Goal: Task Accomplishment & Management: Complete application form

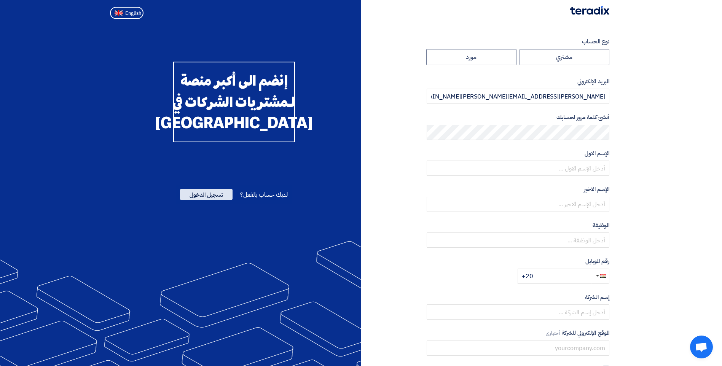
click at [215, 200] on span "تسجيل الدخول" at bounding box center [206, 194] width 53 height 11
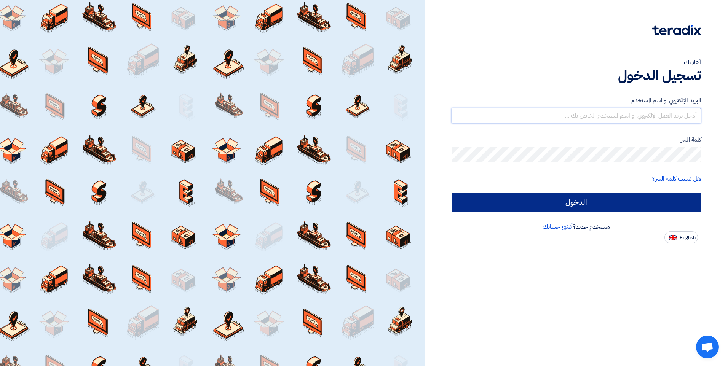
type input "[PERSON_NAME][EMAIL_ADDRESS][PERSON_NAME][DOMAIN_NAME]"
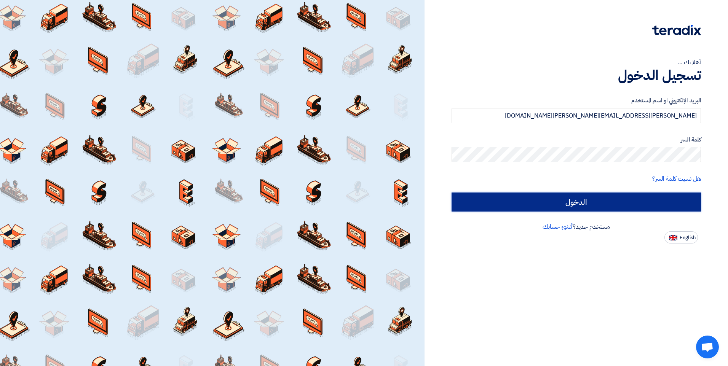
click at [526, 196] on input "الدخول" at bounding box center [575, 202] width 249 height 19
click at [602, 197] on input "الدخول" at bounding box center [575, 202] width 249 height 19
click at [503, 201] on input "الدخول" at bounding box center [575, 202] width 249 height 19
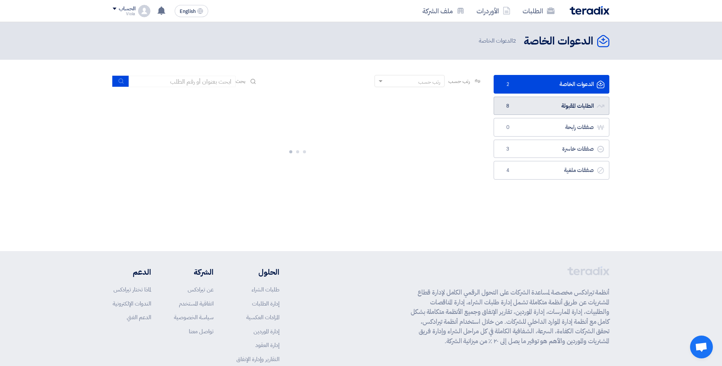
click at [557, 103] on link "الطلبات المقبولة الطلبات المقبولة 8" at bounding box center [552, 106] width 116 height 19
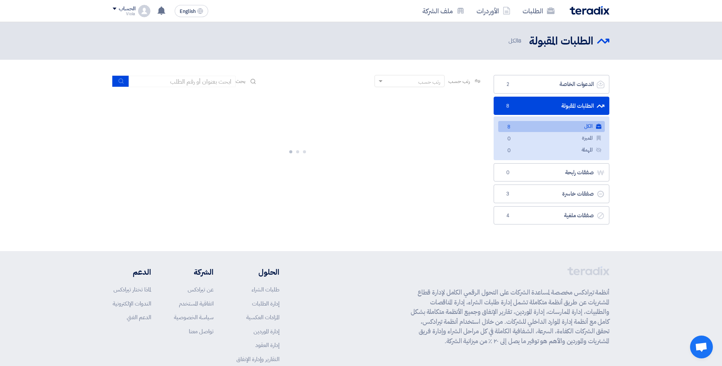
click at [537, 104] on link "الطلبات المقبولة الطلبات المقبولة 8" at bounding box center [552, 106] width 116 height 19
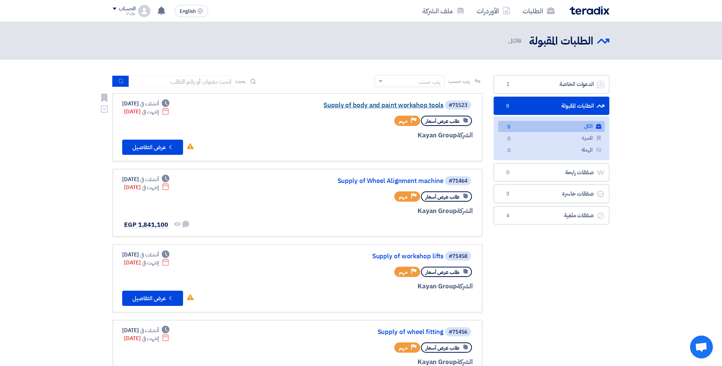
click at [372, 105] on link "Supply of body and paint workshop tools" at bounding box center [367, 105] width 152 height 7
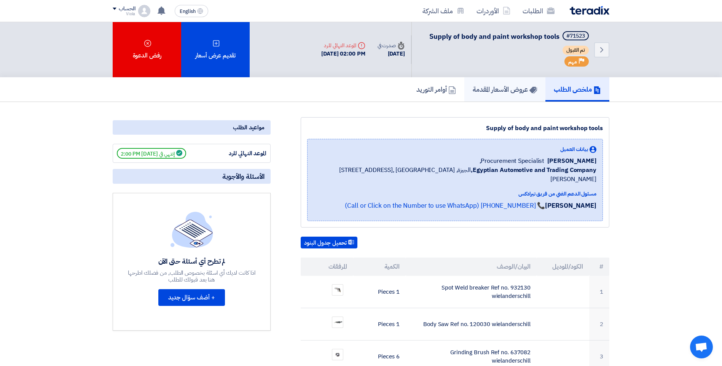
click at [508, 95] on link "عروض الأسعار المقدمة" at bounding box center [504, 89] width 81 height 24
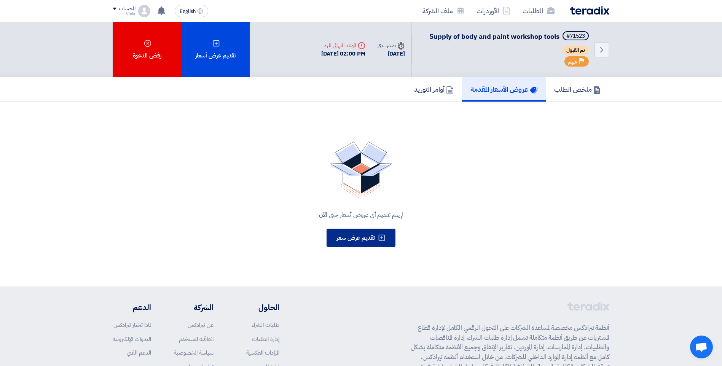
click at [371, 245] on button "تقديم عرض سعر" at bounding box center [361, 238] width 69 height 18
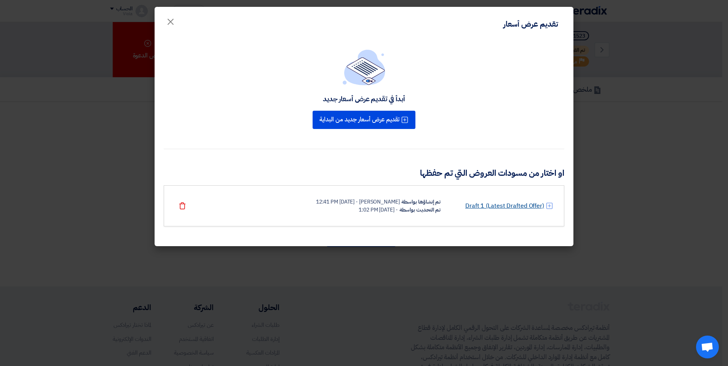
click at [514, 204] on link "Draft 1 (Latest Drafted Offer)" at bounding box center [504, 205] width 79 height 9
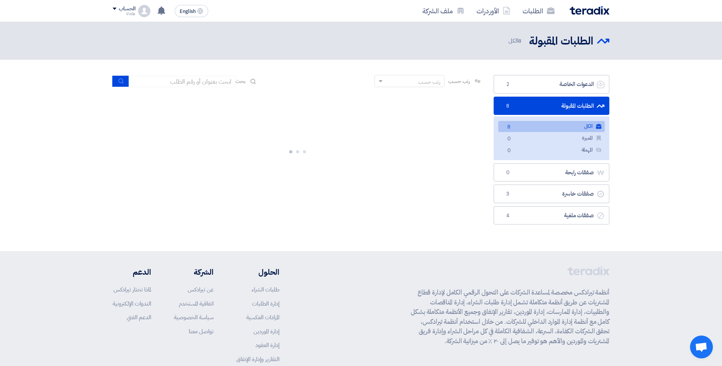
click at [655, 137] on section "الدعوات الخاصة الدعوات الخاصة 2 الطلبات المقبولة الطلبات المقبولة 8 الكل الكل 8…" at bounding box center [361, 152] width 722 height 184
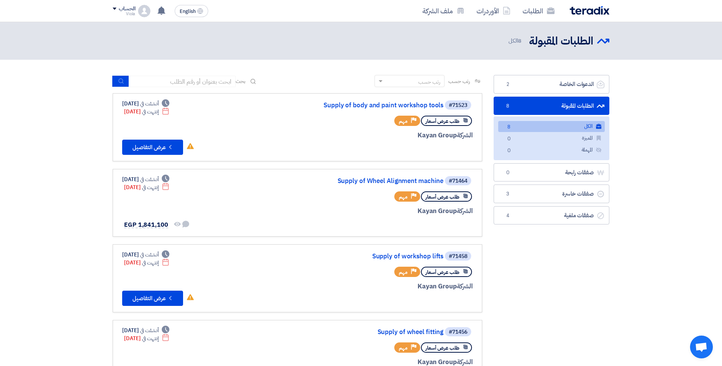
click at [553, 126] on link "الكل الكل 8" at bounding box center [551, 126] width 107 height 11
click at [395, 255] on link "Supply of workshop lifts" at bounding box center [367, 256] width 152 height 7
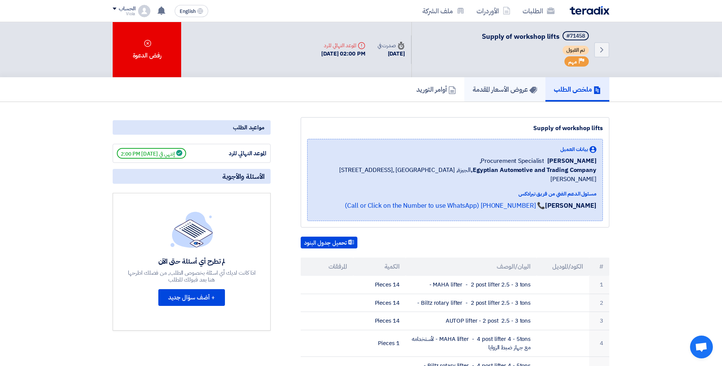
click at [491, 88] on h5 "عروض الأسعار المقدمة" at bounding box center [505, 89] width 64 height 9
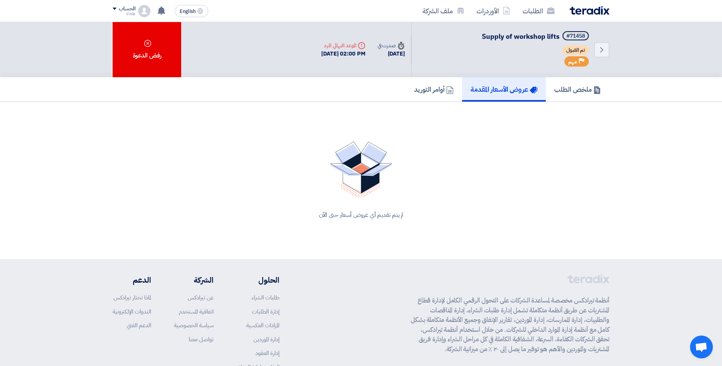
click at [346, 186] on img at bounding box center [361, 170] width 62 height 57
click at [382, 169] on img at bounding box center [361, 170] width 62 height 57
click at [383, 167] on img at bounding box center [361, 170] width 62 height 57
click at [380, 222] on div "لم يتم تقديم أي عروض أسعار حتى الآن" at bounding box center [361, 180] width 497 height 96
click at [372, 214] on div "لم يتم تقديم أي عروض أسعار حتى الآن" at bounding box center [361, 214] width 478 height 9
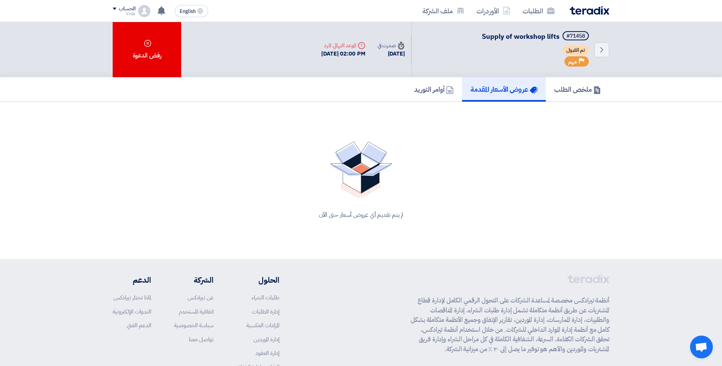
click at [516, 93] on h5 "عروض الأسعار المقدمة" at bounding box center [503, 89] width 67 height 9
click at [347, 175] on img at bounding box center [361, 170] width 62 height 57
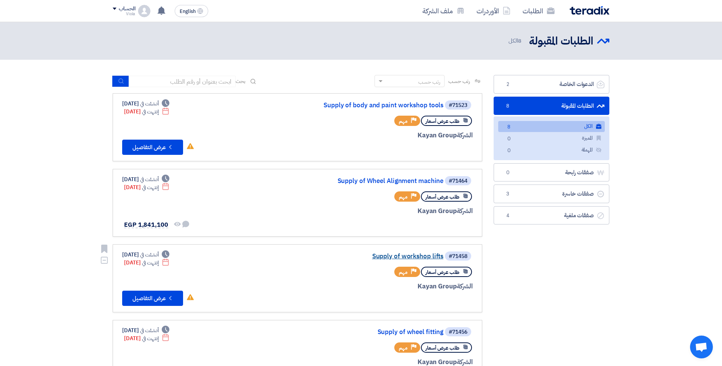
click at [420, 258] on link "Supply of workshop lifts" at bounding box center [367, 256] width 152 height 7
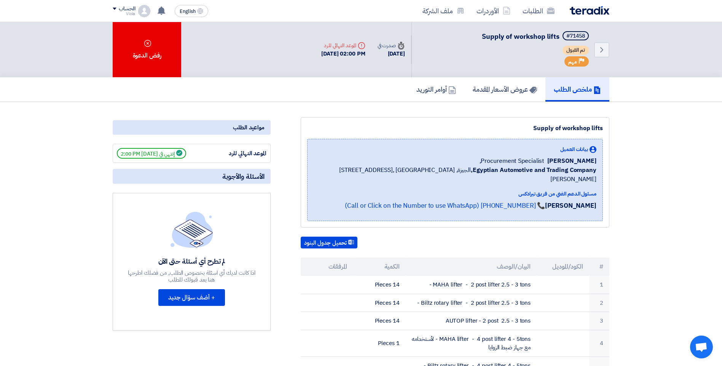
click at [180, 152] on span "إنتهي في [DATE] 2:00 PM" at bounding box center [151, 153] width 69 height 11
click at [164, 158] on span "إنتهي في [DATE] 2:00 PM" at bounding box center [151, 153] width 69 height 11
click at [515, 85] on h5 "عروض الأسعار المقدمة" at bounding box center [505, 89] width 64 height 9
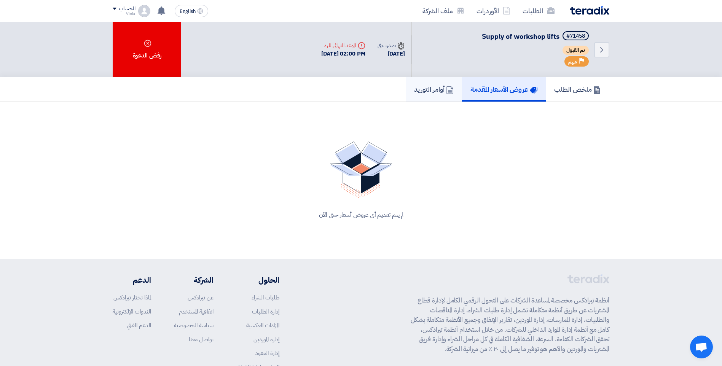
click at [448, 86] on icon at bounding box center [450, 90] width 8 height 8
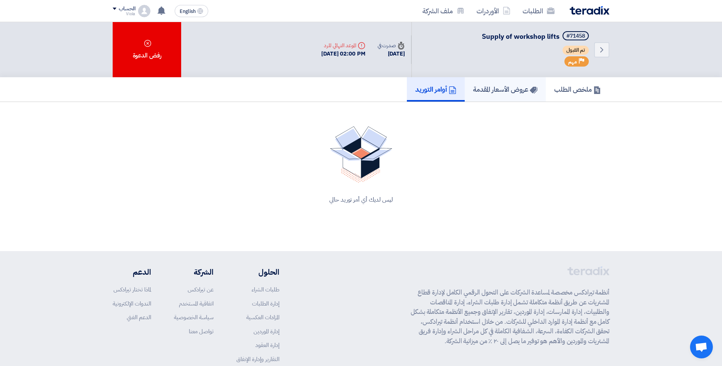
click at [490, 87] on h5 "عروض الأسعار المقدمة" at bounding box center [505, 89] width 64 height 9
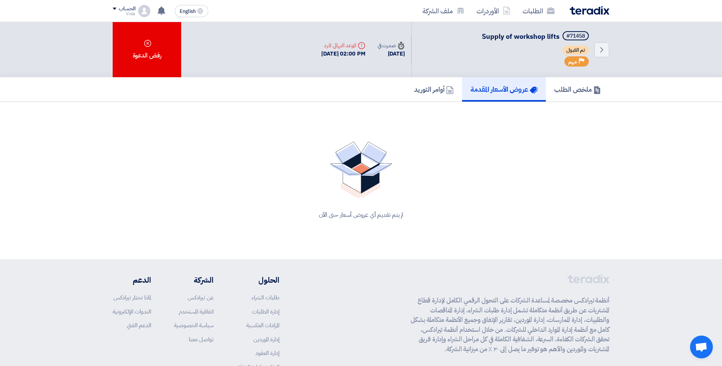
click at [383, 219] on div "لم يتم تقديم أي عروض أسعار حتى الآن" at bounding box center [361, 214] width 478 height 9
click at [303, 131] on section "لم يتم تقديم أي عروض أسعار حتى الآن" at bounding box center [361, 180] width 497 height 127
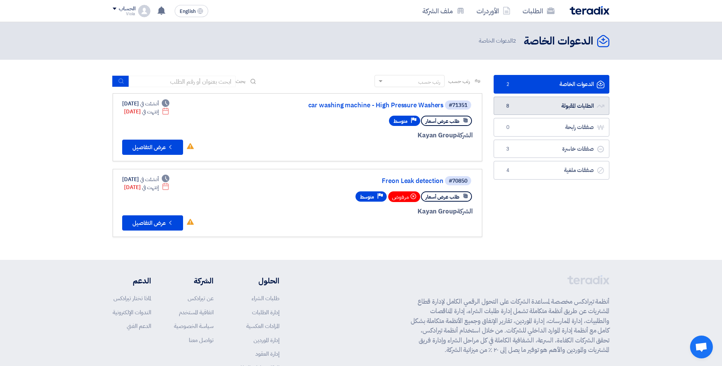
click at [550, 109] on link "الطلبات المقبولة الطلبات المقبولة 8" at bounding box center [552, 106] width 116 height 19
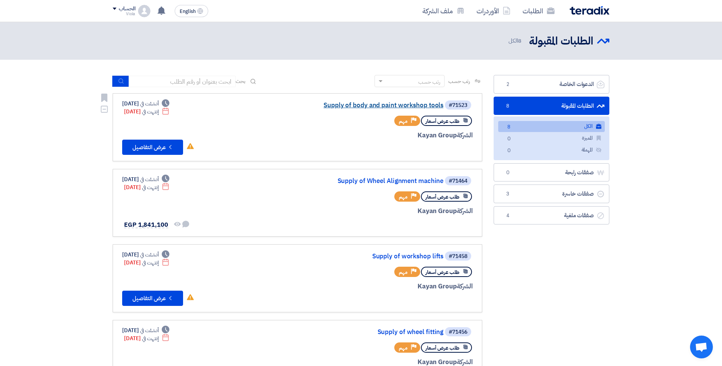
click at [376, 106] on link "Supply of body and paint workshop tools" at bounding box center [367, 105] width 152 height 7
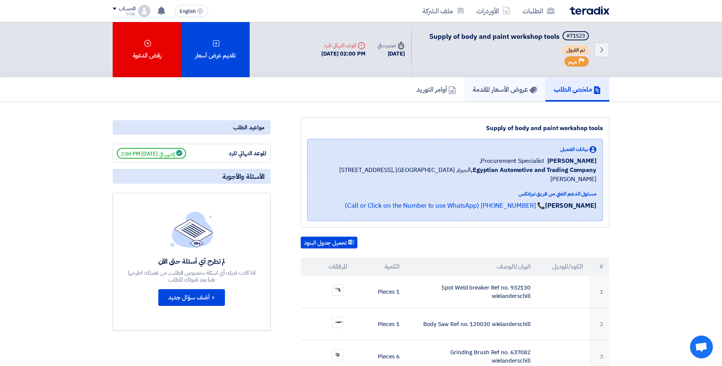
click at [465, 89] on link "عروض الأسعار المقدمة" at bounding box center [504, 89] width 81 height 24
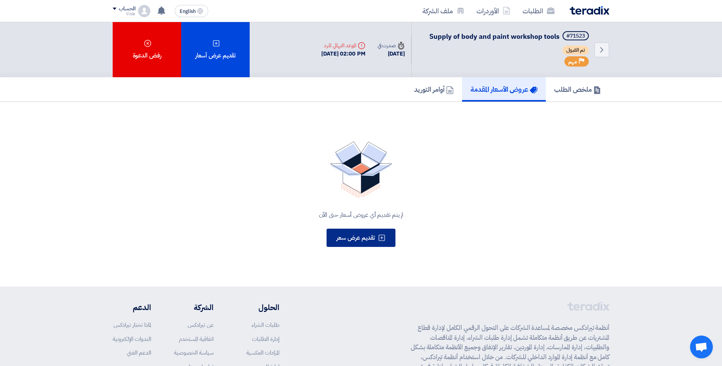
click at [360, 240] on span "تقديم عرض سعر" at bounding box center [355, 237] width 38 height 9
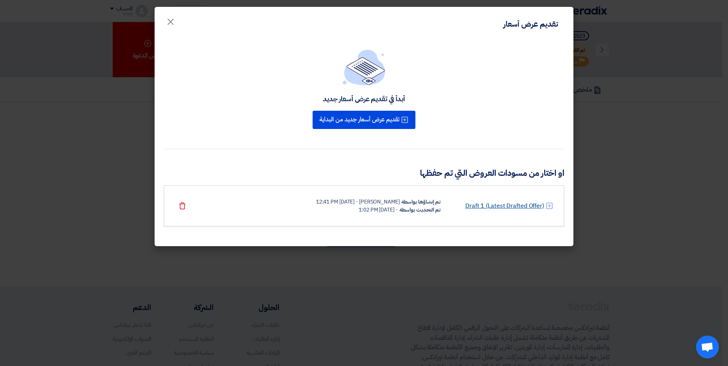
click at [511, 207] on link "Draft 1 (Latest Drafted Offer)" at bounding box center [504, 205] width 79 height 9
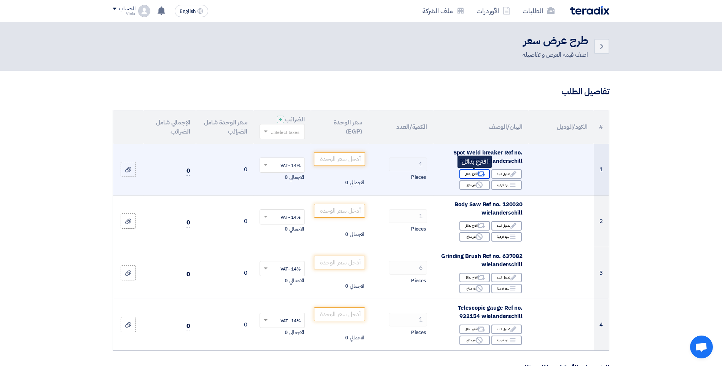
click at [480, 171] on icon "Alternative" at bounding box center [481, 174] width 8 height 8
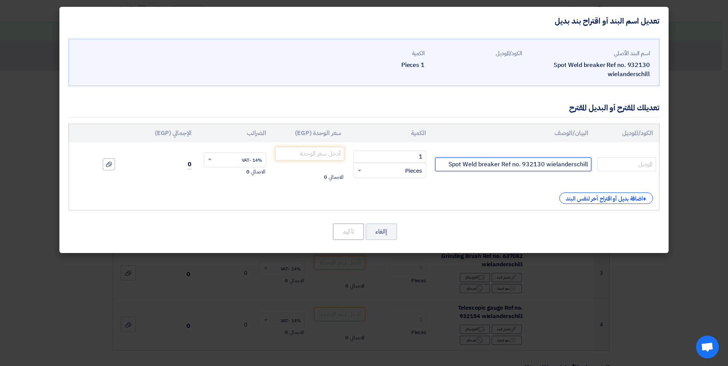
click at [480, 168] on input "Spot Weld breaker Ref no. 932130 wielanderschill" at bounding box center [513, 165] width 156 height 14
click at [628, 163] on input "text" at bounding box center [626, 165] width 59 height 14
click at [383, 237] on button "إالغاء" at bounding box center [381, 231] width 32 height 17
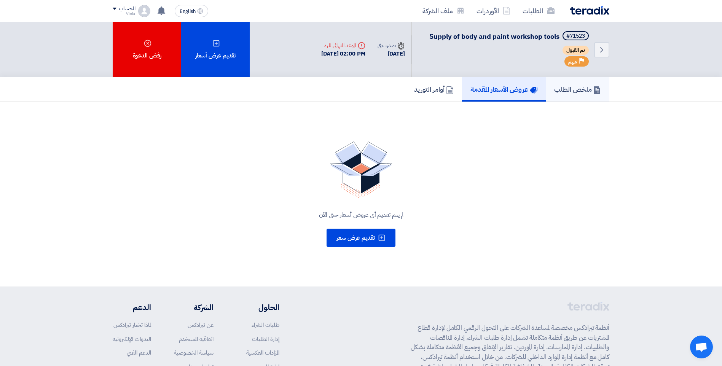
click at [576, 88] on h5 "ملخص الطلب" at bounding box center [577, 89] width 47 height 9
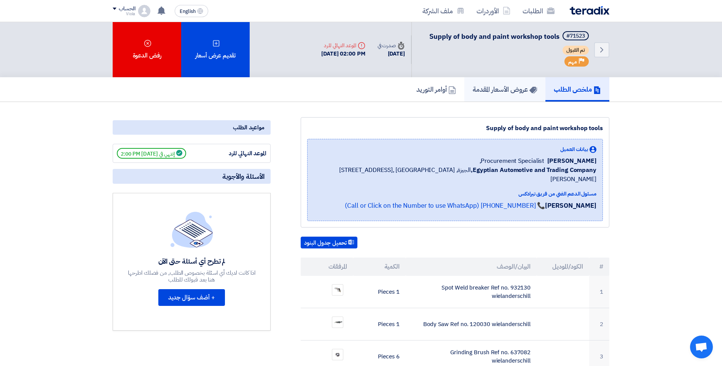
click at [498, 87] on h5 "عروض الأسعار المقدمة" at bounding box center [505, 89] width 64 height 9
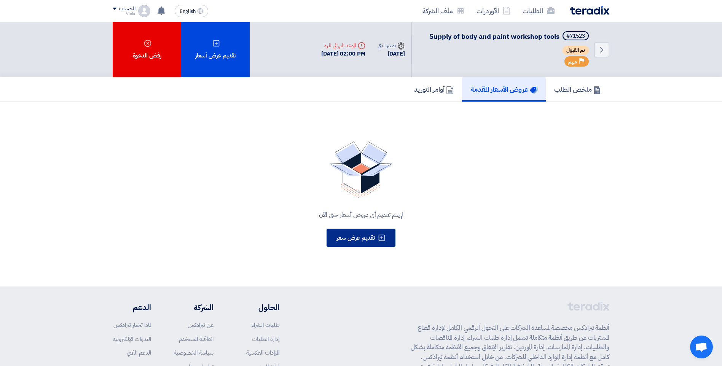
click at [377, 233] on button "تقديم عرض سعر" at bounding box center [361, 238] width 69 height 18
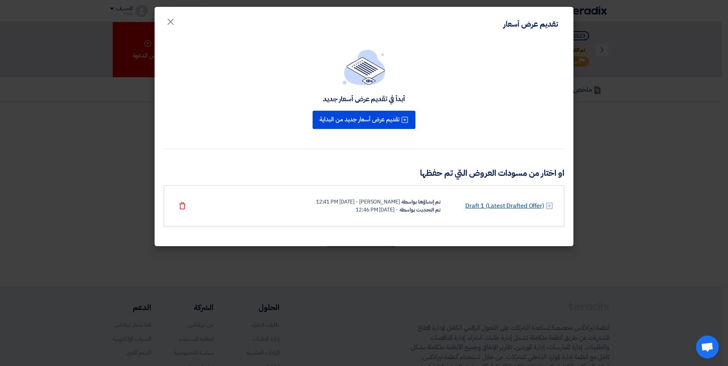
click at [498, 209] on link "Draft 1 (Latest Drafted Offer)" at bounding box center [504, 205] width 79 height 9
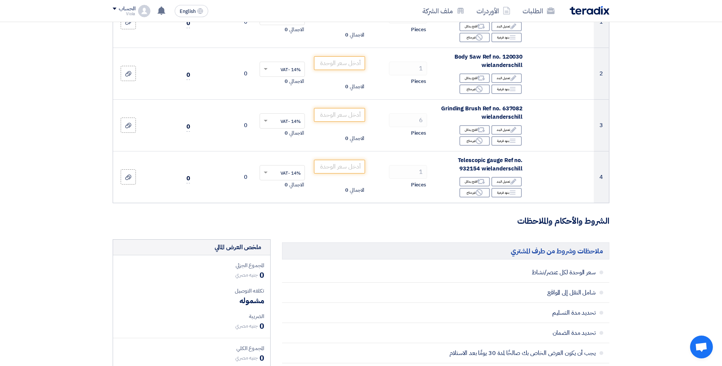
scroll to position [364, 0]
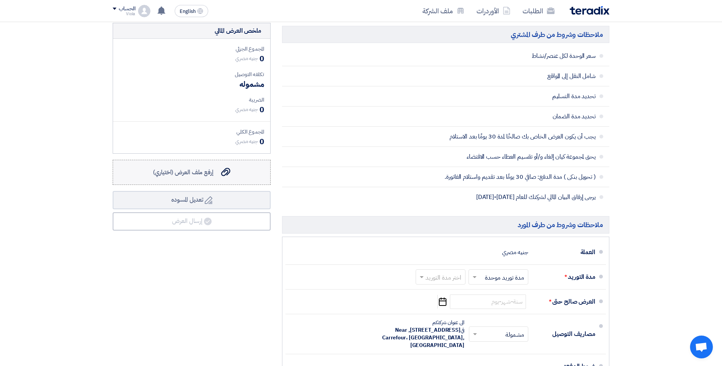
click at [198, 170] on span "إرفع ملف العرض (اختياري)" at bounding box center [183, 172] width 61 height 9
click at [0, 0] on input "إرفع ملف العرض (اختياري) إرفع ملف العرض (اختياري)" at bounding box center [0, 0] width 0 height 0
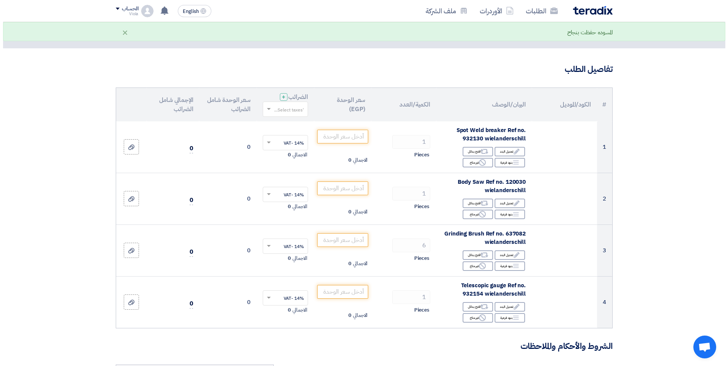
scroll to position [22, 0]
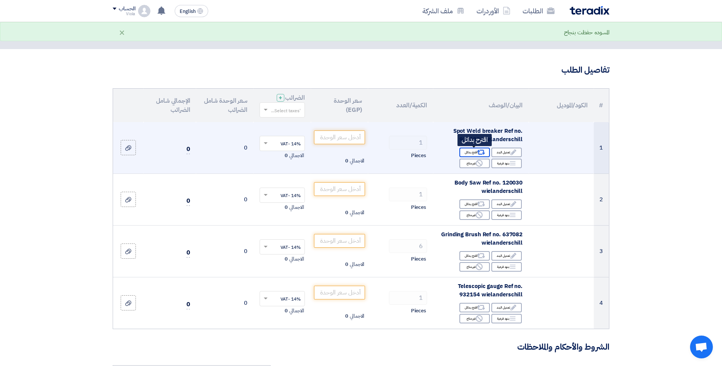
click at [477, 151] on icon "Alternative" at bounding box center [481, 152] width 8 height 8
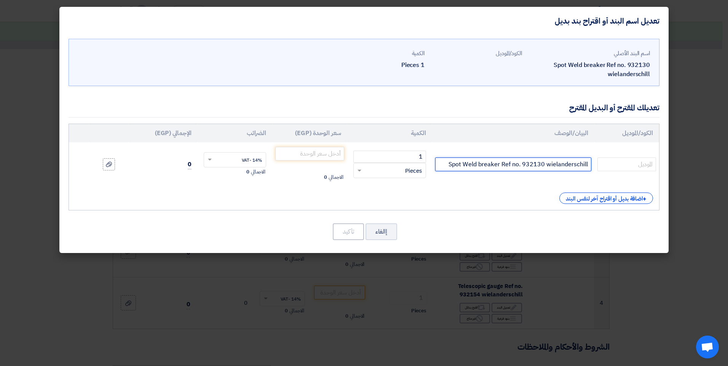
click at [496, 162] on input "Spot Weld breaker Ref no. 932130 wielanderschill" at bounding box center [513, 165] width 156 height 14
paste input "Spot Drill GYS-[GEOGRAPHIC_DATA] 050464"
click at [582, 167] on input "Spot Drill GYS-[GEOGRAPHIC_DATA] 050464" at bounding box center [513, 165] width 156 height 14
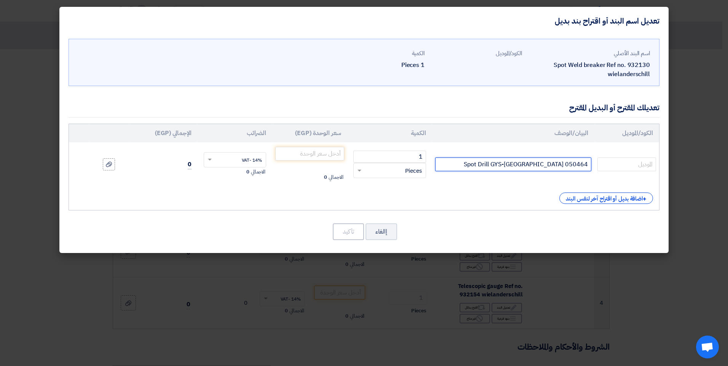
click at [582, 167] on input "Spot Drill GYS-[GEOGRAPHIC_DATA] 050464" at bounding box center [513, 165] width 156 height 14
type input "Spot Drill GYS-[GEOGRAPHIC_DATA] 050464"
click at [614, 167] on input "text" at bounding box center [626, 165] width 59 height 14
paste input "050464"
type input "050464"
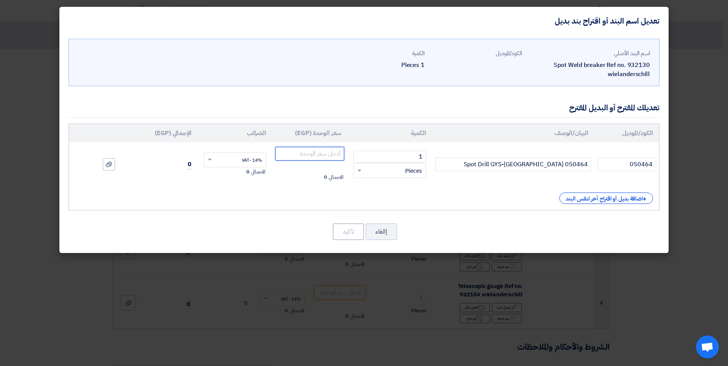
click at [317, 154] on input "number" at bounding box center [309, 154] width 69 height 14
type input "33038"
click at [109, 165] on icon at bounding box center [109, 164] width 6 height 6
click at [0, 0] on input "file" at bounding box center [0, 0] width 0 height 0
click at [356, 228] on button "تأكيد" at bounding box center [348, 231] width 31 height 17
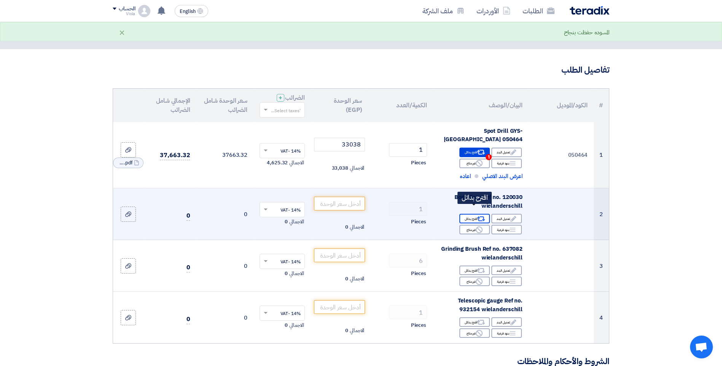
click at [472, 214] on div "Alternative اقترح بدائل" at bounding box center [474, 219] width 30 height 10
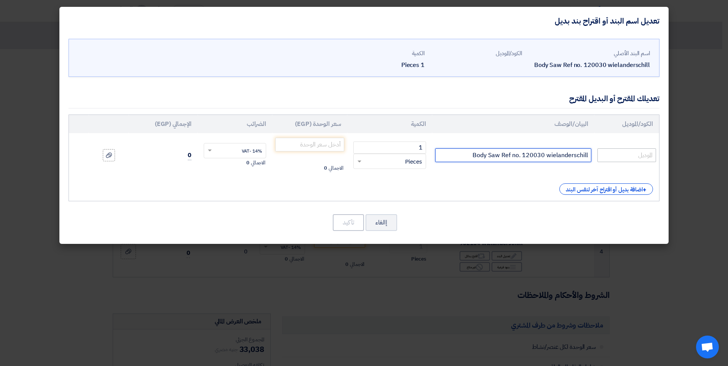
drag, startPoint x: 473, startPoint y: 154, endPoint x: 603, endPoint y: 155, distance: 129.8
click at [603, 155] on tr "Body Saw Ref no. 120030 wielanderschill 1 RFQ_STEP1.ITEMS.2.TYPE_PLACEHOLDER" at bounding box center [364, 155] width 590 height 44
paste input "Straight sheet metal cutting saw GYS-[GEOGRAPHIC_DATA] 051805"
click at [574, 154] on input "Straight sheet metal cutting saw GYS-[GEOGRAPHIC_DATA] 051805" at bounding box center [513, 155] width 156 height 14
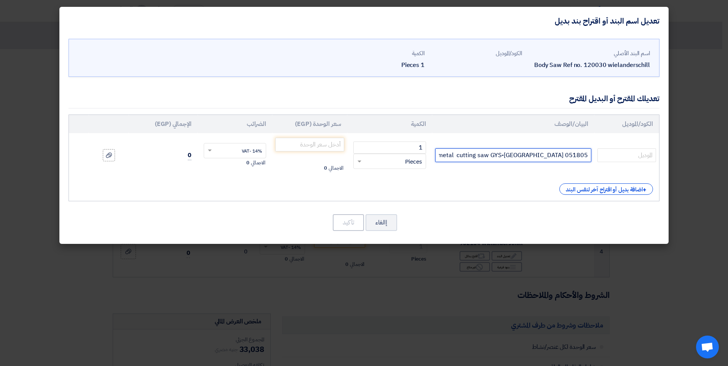
click at [574, 154] on input "Straight sheet metal cutting saw GYS-[GEOGRAPHIC_DATA] 051805" at bounding box center [513, 155] width 156 height 14
type input "Straight sheet metal cutting saw GYS-[GEOGRAPHIC_DATA] 051805"
click at [622, 156] on input "text" at bounding box center [626, 155] width 59 height 14
paste input "051805"
type input "051805"
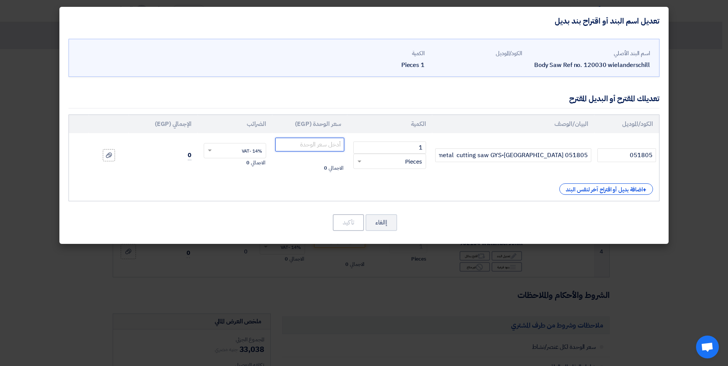
click at [315, 145] on input "number" at bounding box center [309, 145] width 69 height 14
type input "11799"
click at [351, 225] on button "تأكيد" at bounding box center [348, 222] width 31 height 17
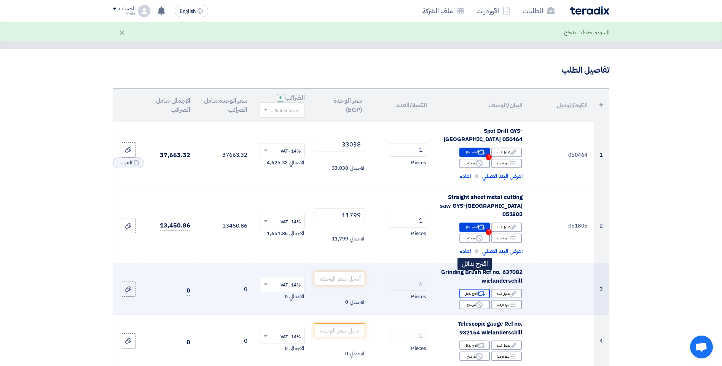
click at [478, 290] on icon "Alternative" at bounding box center [481, 294] width 8 height 8
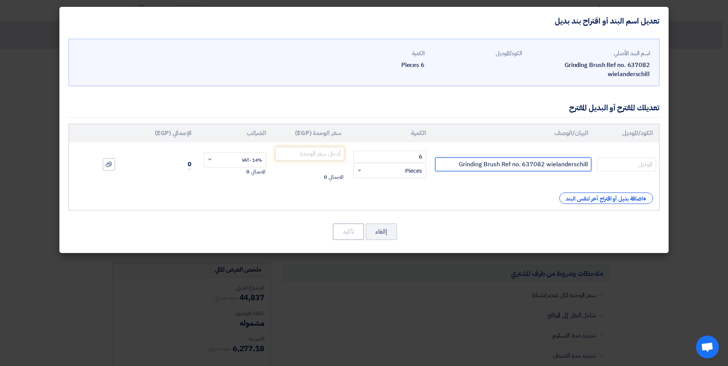
click at [479, 159] on input "Grinding Brush Ref no. 637082 wielanderschill" at bounding box center [513, 165] width 156 height 14
drag, startPoint x: 479, startPoint y: 159, endPoint x: 553, endPoint y: 163, distance: 73.9
paste input "ine brush 103X23MM STRAIGHT WISPS 0.5 MM GYS-[GEOGRAPHIC_DATA] 052598"
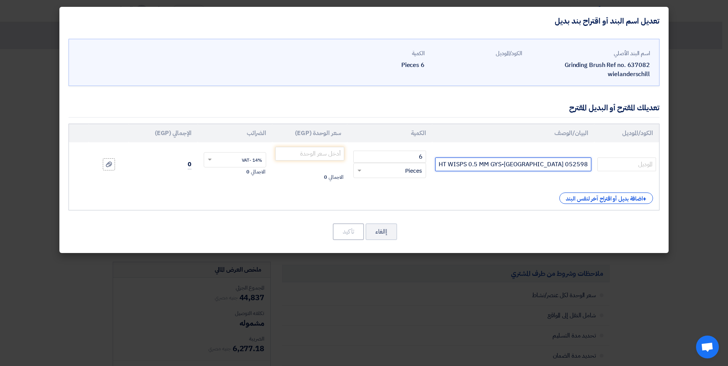
scroll to position [0, -40]
click at [505, 165] on input "ine brush 103X23MM STRAIGHT WISPS 0.5 MM GYS-[GEOGRAPHIC_DATA] 052598" at bounding box center [513, 165] width 156 height 14
click at [462, 163] on input "ine brush 103X23MM STRAIGHT WISPS 0.5 MM GYS-[GEOGRAPHIC_DATA] 052598" at bounding box center [513, 165] width 156 height 14
click at [587, 164] on input "ine brush 103X23MM STRAIGHT WISPS 0.5 MM GYS-[GEOGRAPHIC_DATA] 052598" at bounding box center [513, 165] width 156 height 14
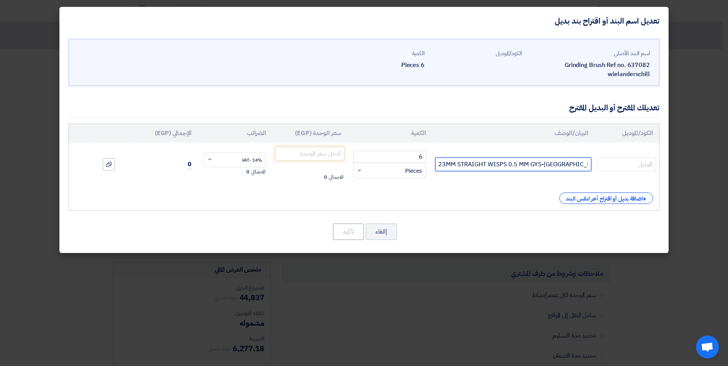
click at [587, 164] on input "ine brush 103X23MM STRAIGHT WISPS 0.5 MM GYS-[GEOGRAPHIC_DATA] 052598" at bounding box center [513, 165] width 156 height 14
drag, startPoint x: 574, startPoint y: 165, endPoint x: 514, endPoint y: 161, distance: 60.3
click at [514, 161] on input "ine brush 103X23MM STRAIGHT WISPS 0.5 MM GYS-[GEOGRAPHIC_DATA] 052598" at bounding box center [513, 165] width 156 height 14
type input "ine brush 103X23MM STRAIGHT WISPS 0.5 MM GYS-[GEOGRAPHIC_DATA] 052598"
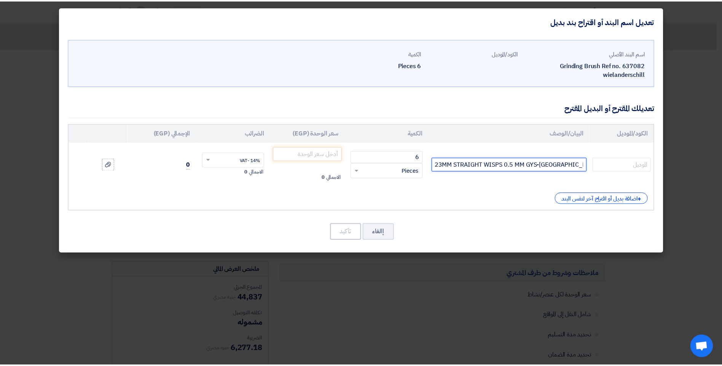
scroll to position [0, 0]
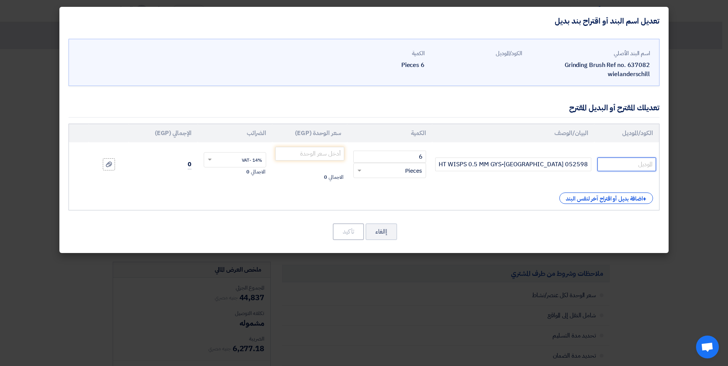
click at [627, 163] on input "text" at bounding box center [626, 165] width 59 height 14
paste input "052598"
type input "052598"
click at [315, 152] on input "number" at bounding box center [309, 154] width 69 height 14
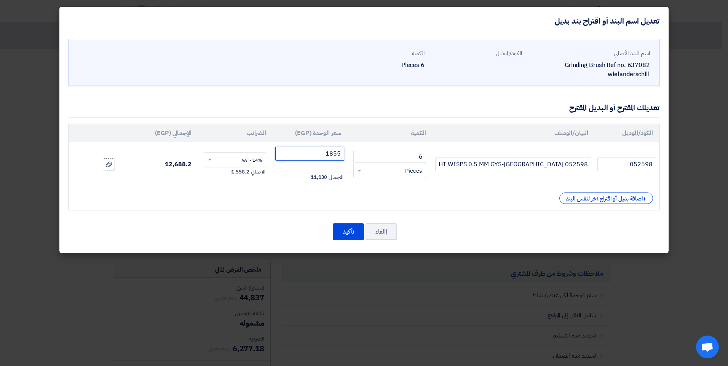
type input "1855"
click at [290, 200] on div "+ اضافة بديل أو اقتراح آخر لنفس البند" at bounding box center [364, 198] width 578 height 11
click at [104, 167] on label at bounding box center [109, 164] width 12 height 12
click at [0, 0] on input "file" at bounding box center [0, 0] width 0 height 0
click at [355, 234] on button "تأكيد" at bounding box center [348, 231] width 31 height 17
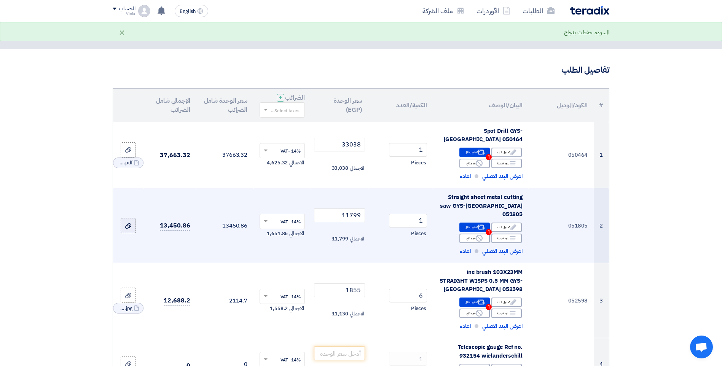
click at [127, 223] on icon at bounding box center [128, 226] width 6 height 6
click at [0, 0] on input "file" at bounding box center [0, 0] width 0 height 0
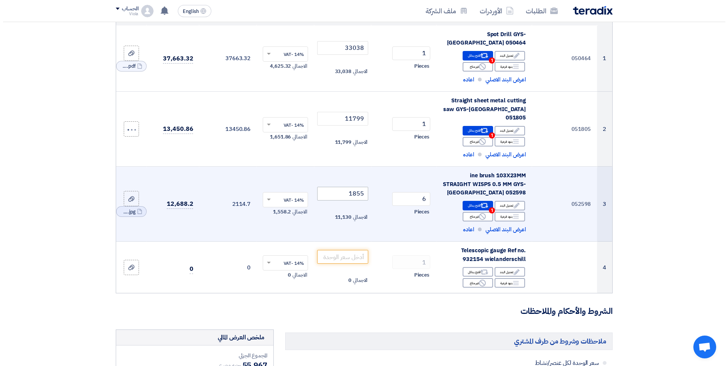
scroll to position [136, 0]
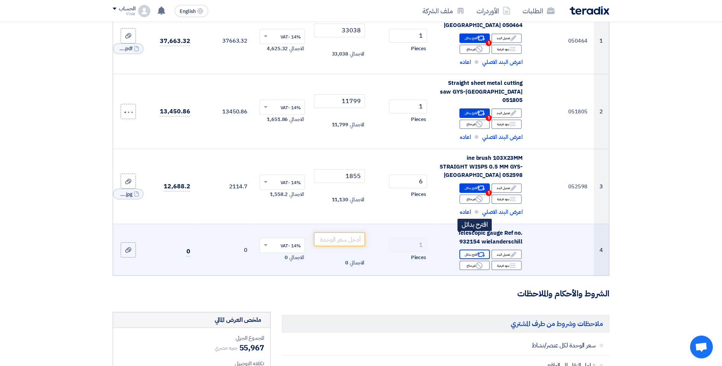
click at [474, 250] on div "Alternative اقترح بدائل" at bounding box center [474, 255] width 30 height 10
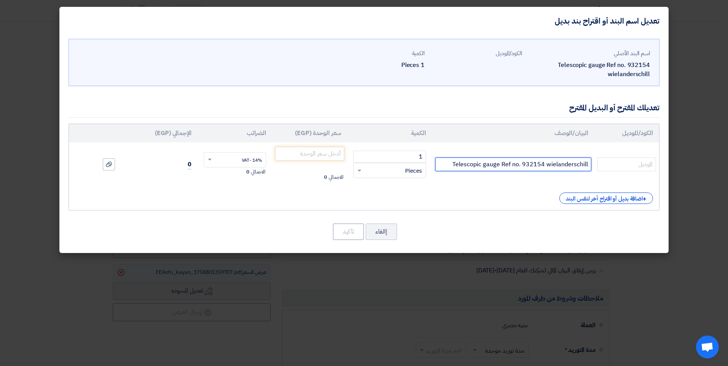
click at [532, 163] on input "Telescopic gauge Ref no. 932154 wielanderschill" at bounding box center [513, 165] width 156 height 14
drag, startPoint x: 532, startPoint y: 163, endPoint x: 517, endPoint y: 164, distance: 15.6
click at [517, 164] on input "Telescopic gauge Ref no. 932154 wielanderschill" at bounding box center [513, 165] width 156 height 14
click at [626, 163] on input "text" at bounding box center [626, 165] width 59 height 14
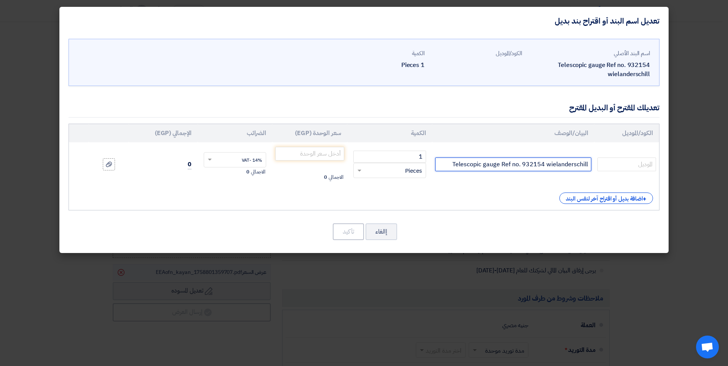
click at [562, 164] on input "Telescopic gauge Ref no. 932154 wielanderschill" at bounding box center [513, 165] width 156 height 14
paste input "e gauge with accessories for comparative measuring Blackhawk/USA AEK 119"
type input "Telescope gauge with accessories for comparative measuring Blackhawk/USA AEK 119"
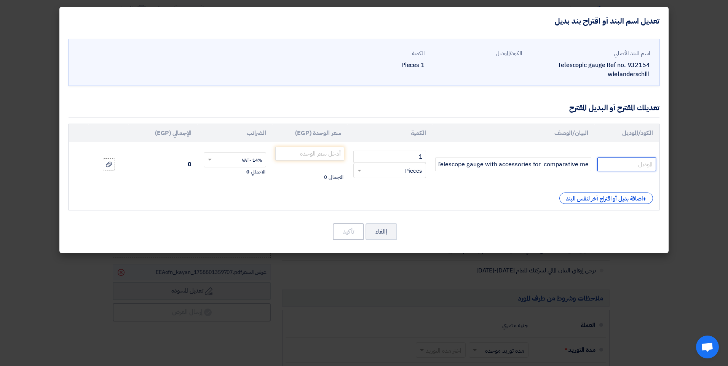
click at [618, 162] on input "text" at bounding box center [626, 165] width 59 height 14
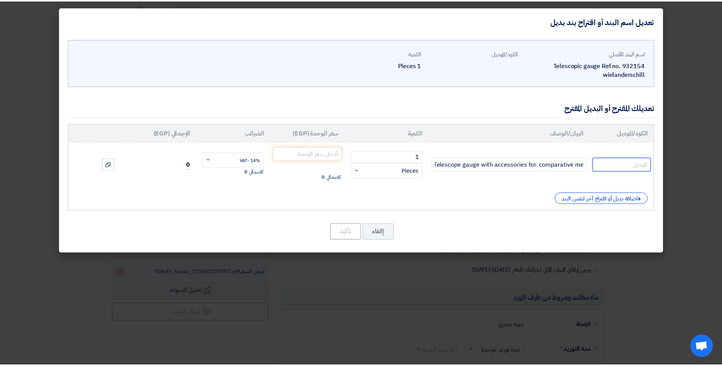
scroll to position [0, 0]
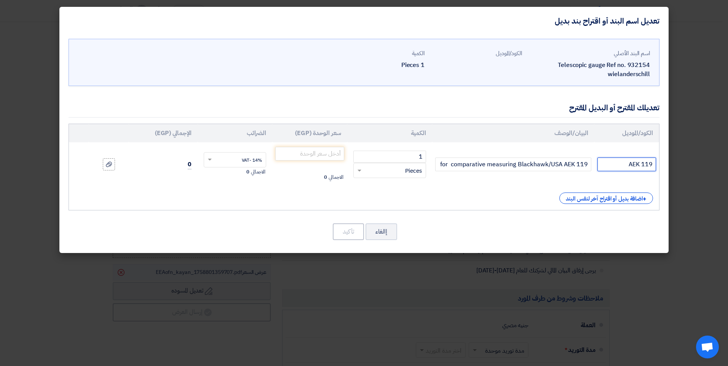
type input "AEK 119"
click at [321, 153] on input "number" at bounding box center [309, 154] width 69 height 14
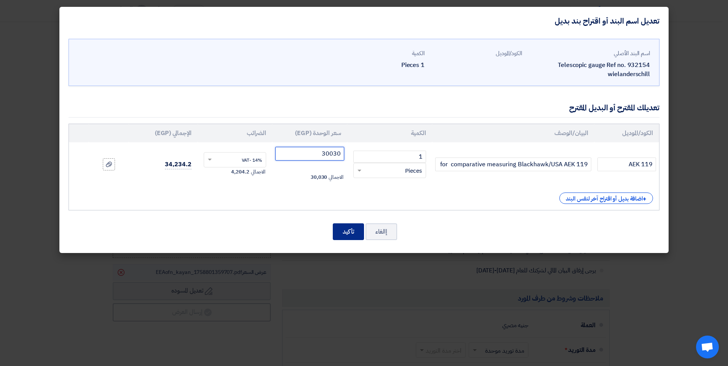
type input "30030"
click at [346, 228] on button "تأكيد" at bounding box center [348, 231] width 31 height 17
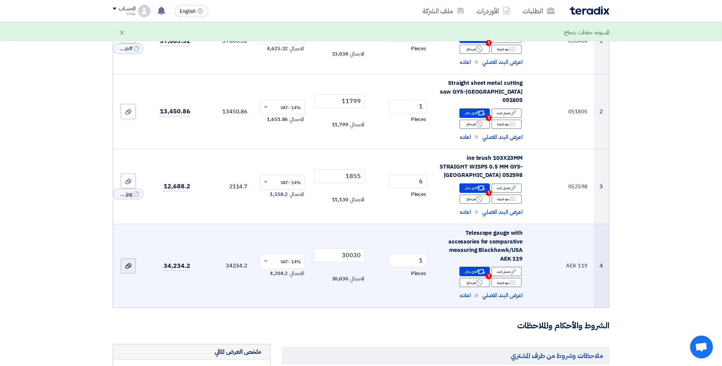
click at [131, 263] on icon at bounding box center [128, 266] width 6 height 6
click at [0, 0] on input "file" at bounding box center [0, 0] width 0 height 0
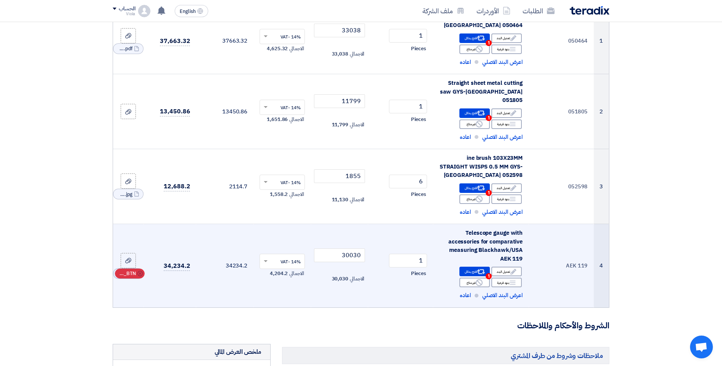
click at [130, 270] on span "RFQ_STEP1.ITEMS_DELETE_BTN" at bounding box center [127, 274] width 18 height 8
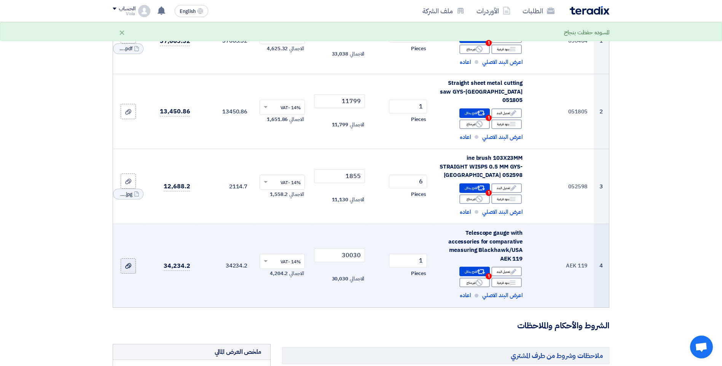
click at [129, 263] on use at bounding box center [128, 265] width 6 height 5
click at [0, 0] on input "file" at bounding box center [0, 0] width 0 height 0
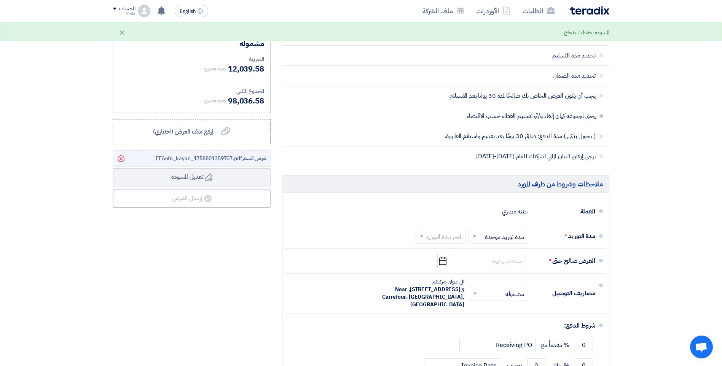
scroll to position [516, 0]
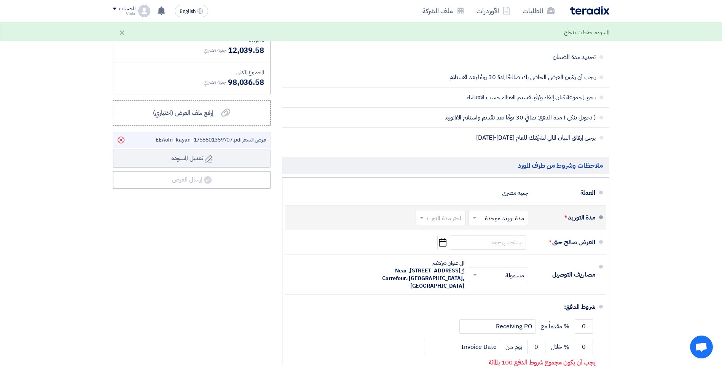
click at [490, 213] on input "text" at bounding box center [497, 218] width 56 height 11
click at [486, 229] on span "مدد توريد متعددة" at bounding box center [504, 233] width 41 height 9
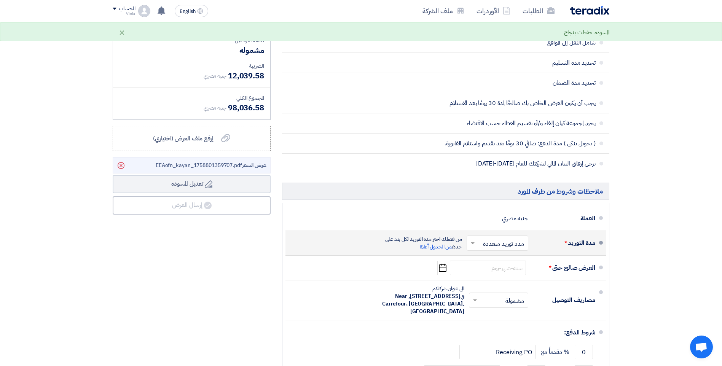
scroll to position [534, 0]
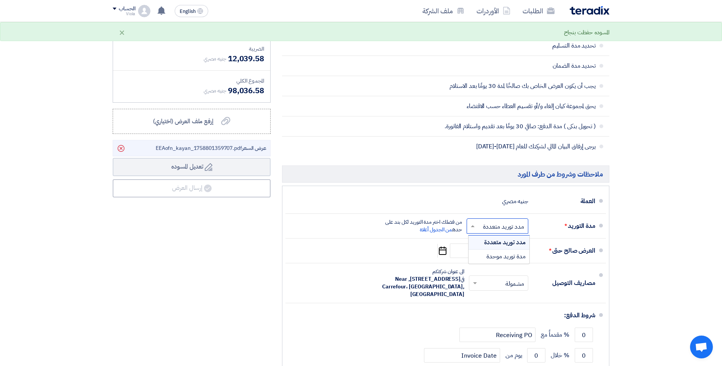
click at [478, 221] on input "text" at bounding box center [496, 226] width 58 height 11
click at [495, 252] on span "مدة توريد موحدة" at bounding box center [505, 256] width 39 height 9
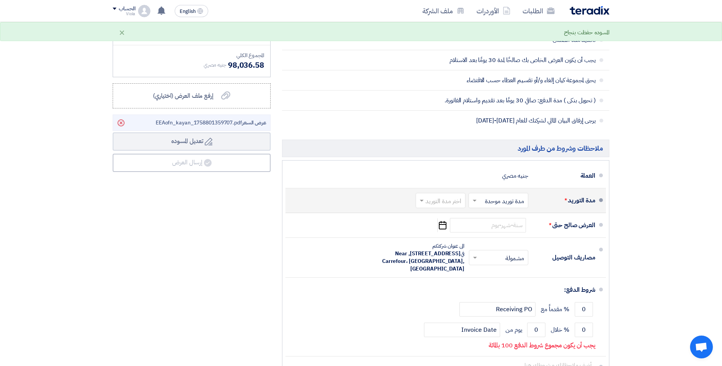
scroll to position [516, 0]
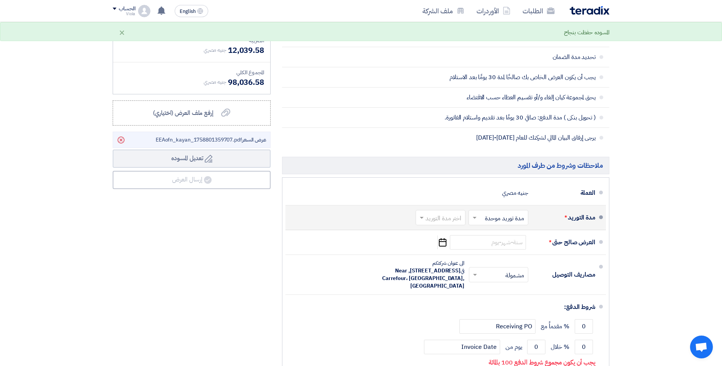
click at [440, 213] on input "text" at bounding box center [439, 218] width 46 height 11
click at [455, 251] on span "8-12 اسبوع" at bounding box center [448, 255] width 30 height 9
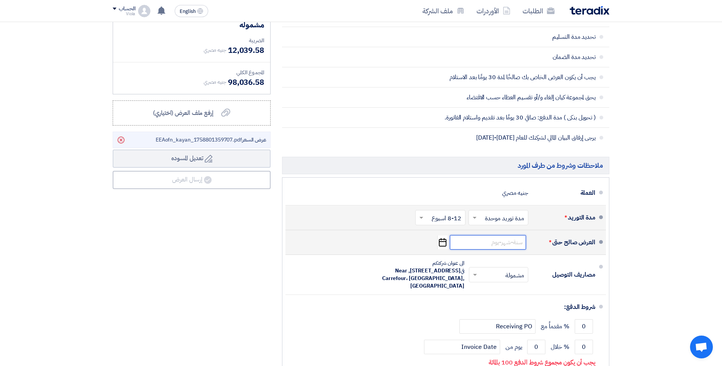
click at [485, 235] on input at bounding box center [488, 242] width 76 height 14
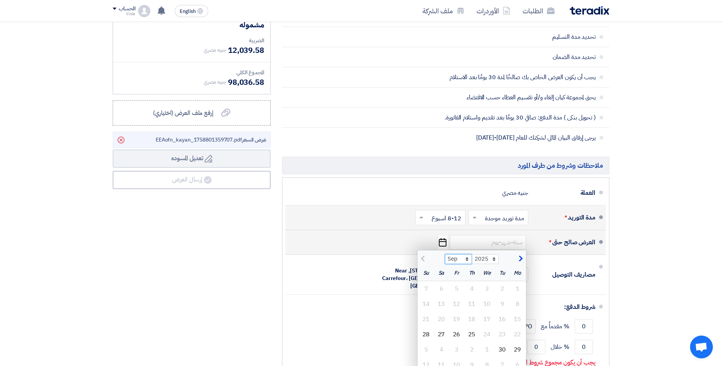
click at [465, 254] on select "Sep Oct Nov Dec" at bounding box center [458, 259] width 27 height 10
select select "10"
click at [445, 254] on select "Sep Oct Nov Dec" at bounding box center [458, 259] width 27 height 10
click at [443, 327] on div "25" at bounding box center [441, 334] width 15 height 15
type input "[DATE]"
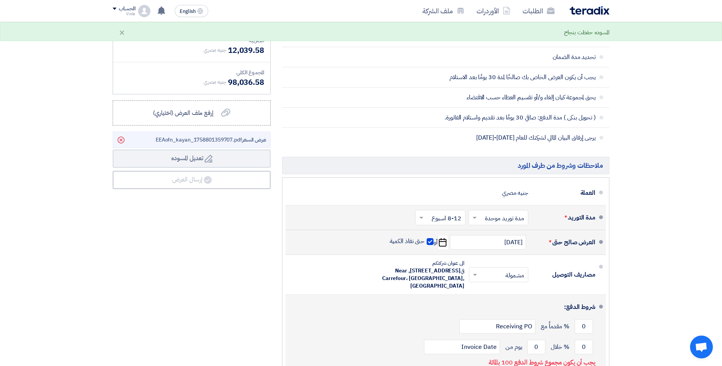
scroll to position [593, 0]
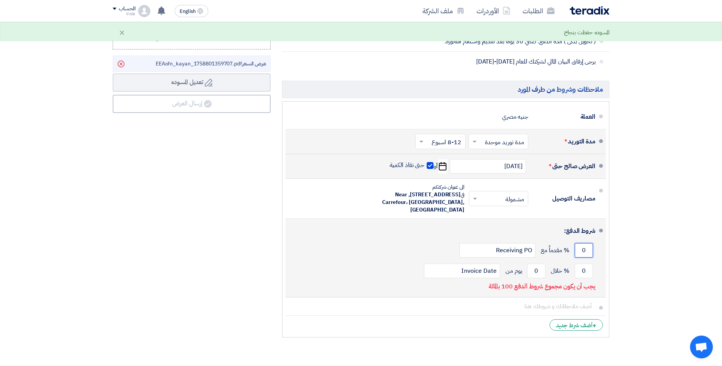
drag, startPoint x: 587, startPoint y: 232, endPoint x: 577, endPoint y: 227, distance: 11.2
click at [577, 243] on input "0" at bounding box center [584, 250] width 18 height 14
type input "50"
click at [586, 264] on input "0" at bounding box center [584, 271] width 18 height 14
type input "50"
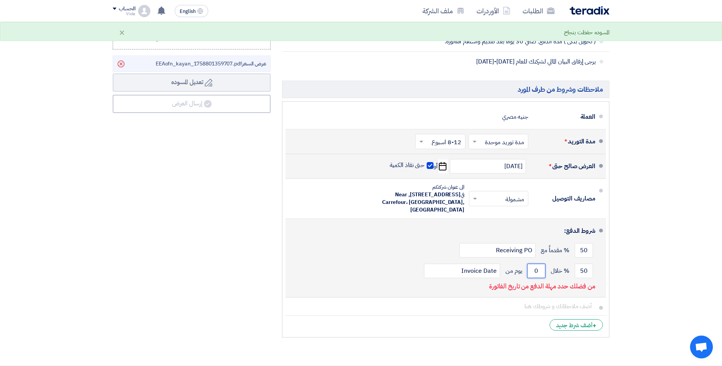
drag, startPoint x: 537, startPoint y: 258, endPoint x: 531, endPoint y: 256, distance: 6.0
click at [531, 264] on input "0" at bounding box center [536, 271] width 18 height 14
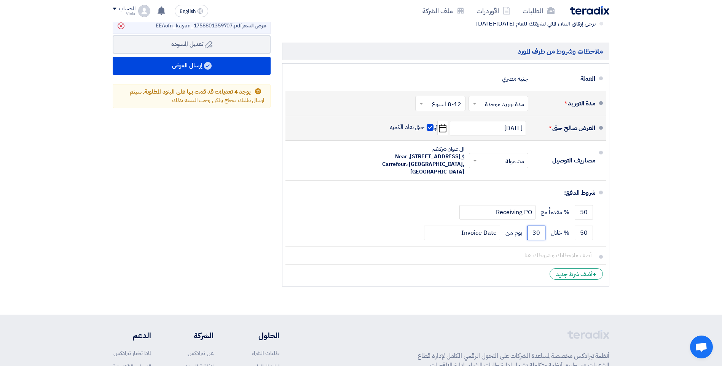
scroll to position [516, 0]
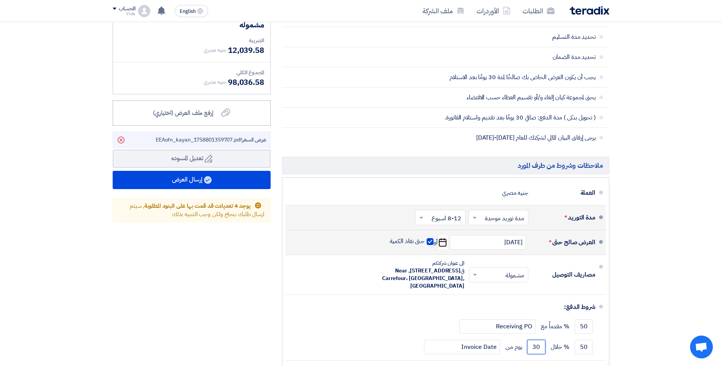
type input "30"
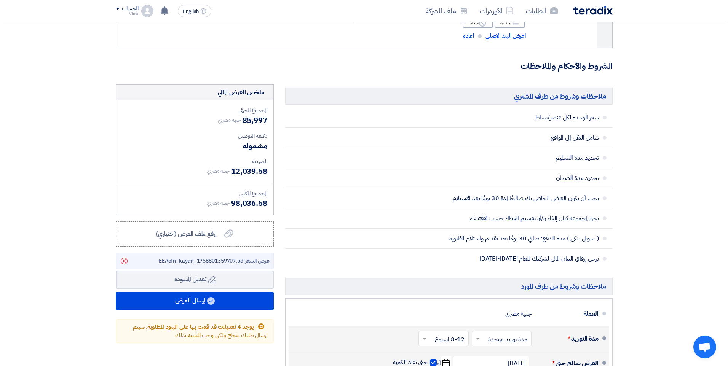
scroll to position [402, 0]
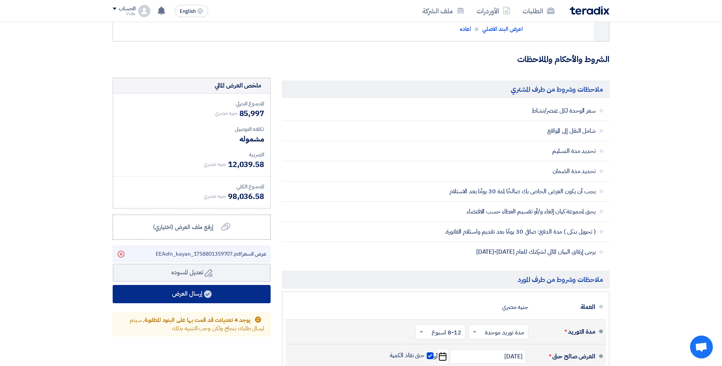
click at [195, 285] on button "إرسال العرض" at bounding box center [192, 294] width 158 height 18
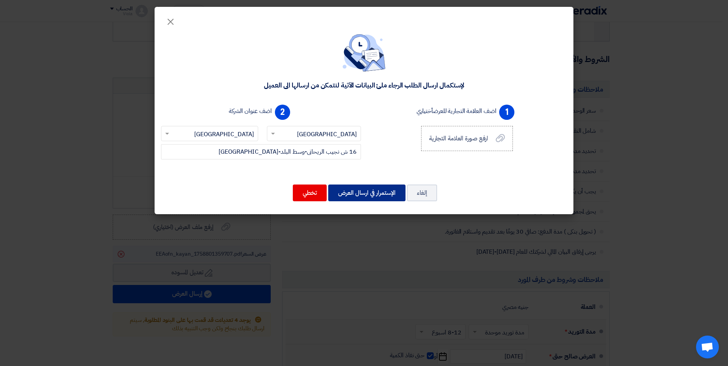
click at [348, 191] on button "الإستمرار في ارسال العرض" at bounding box center [366, 193] width 77 height 17
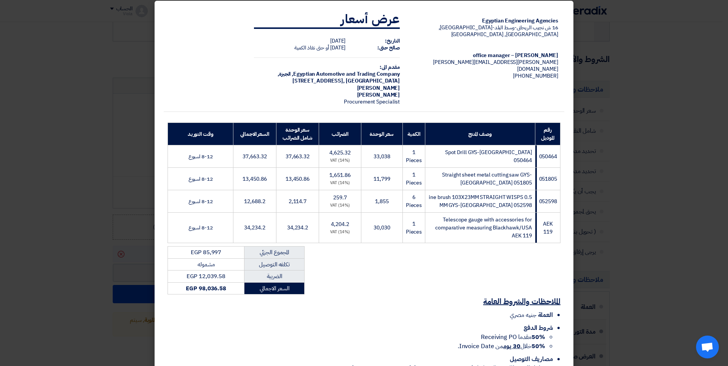
scroll to position [82, 0]
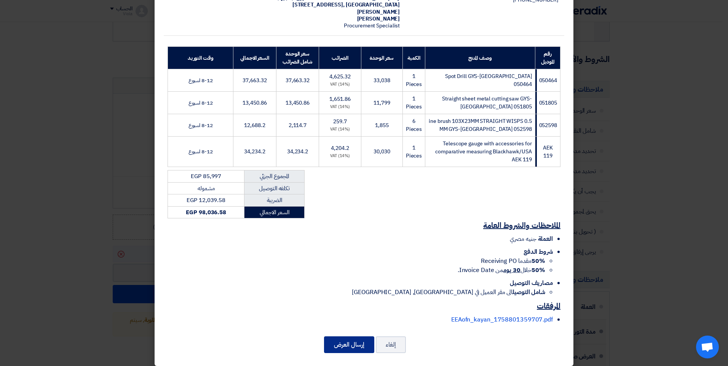
click at [359, 339] on button "إرسال العرض" at bounding box center [349, 344] width 50 height 17
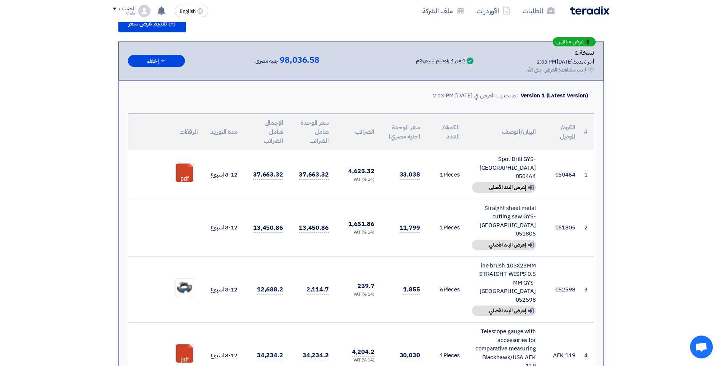
scroll to position [152, 0]
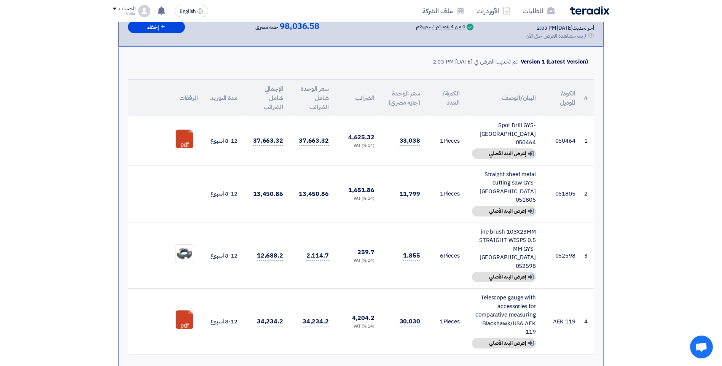
click at [180, 180] on td at bounding box center [166, 193] width 76 height 57
click at [190, 178] on td at bounding box center [166, 193] width 76 height 57
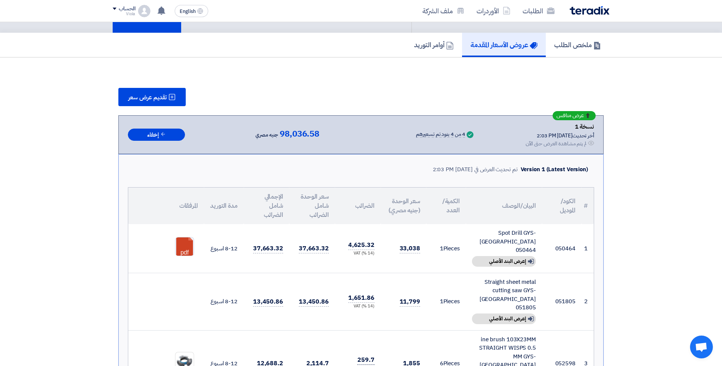
scroll to position [38, 0]
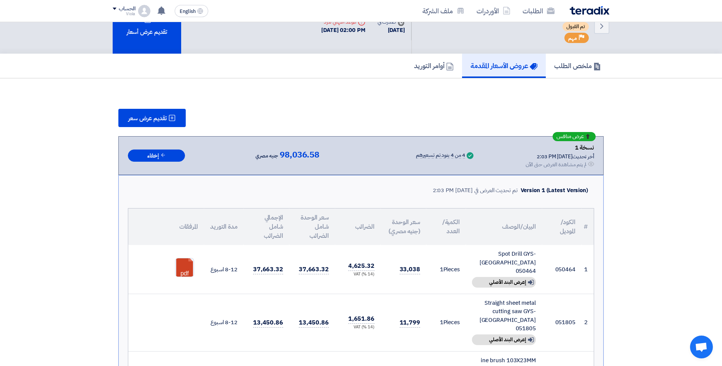
scroll to position [0, 0]
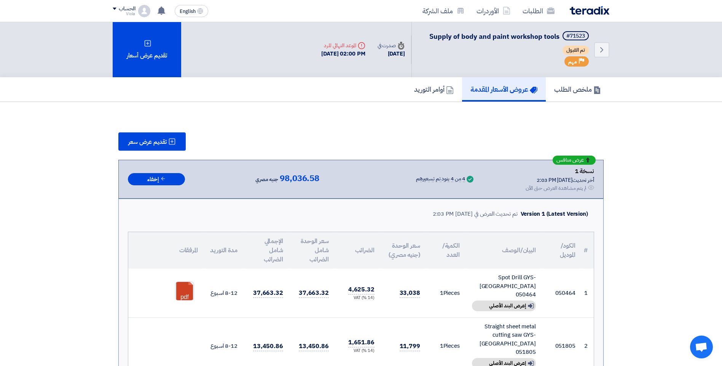
click at [486, 84] on link "عروض الأسعار المقدمة" at bounding box center [504, 89] width 84 height 24
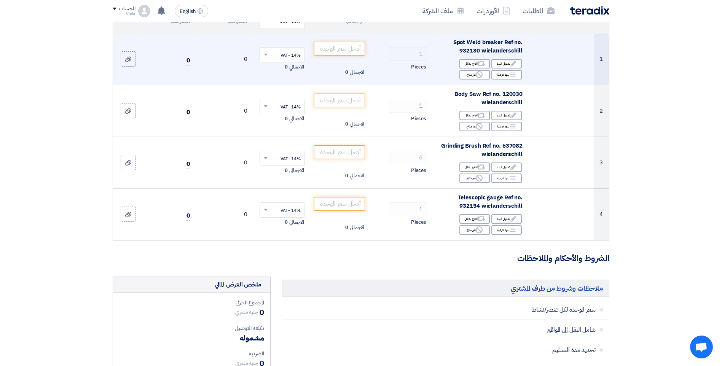
scroll to position [190, 0]
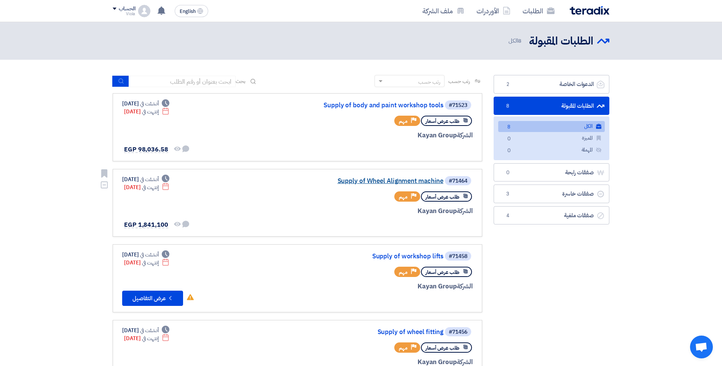
click at [374, 180] on link "Supply of Wheel Alignment machine" at bounding box center [367, 181] width 152 height 7
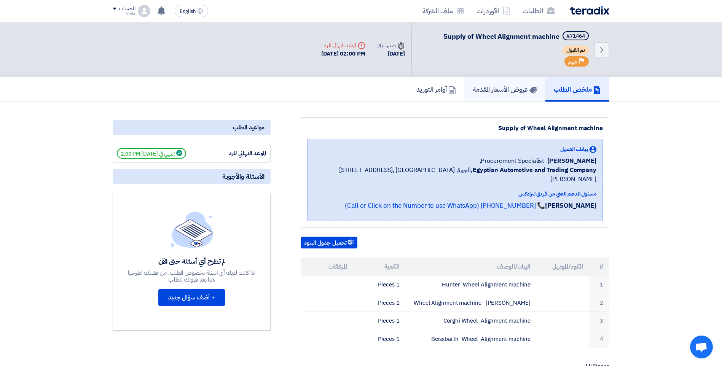
click at [511, 96] on link "عروض الأسعار المقدمة" at bounding box center [504, 89] width 81 height 24
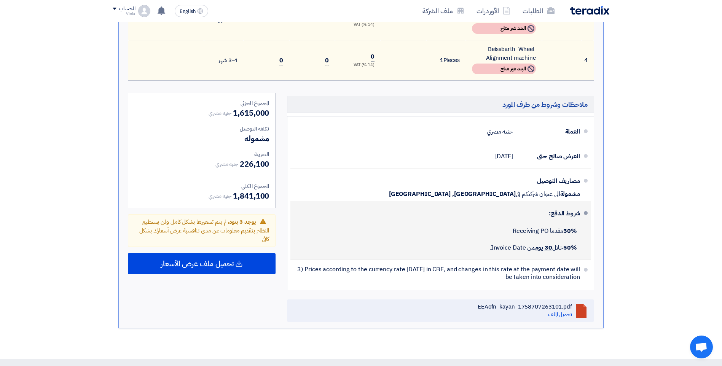
scroll to position [381, 0]
